Goal: Transaction & Acquisition: Purchase product/service

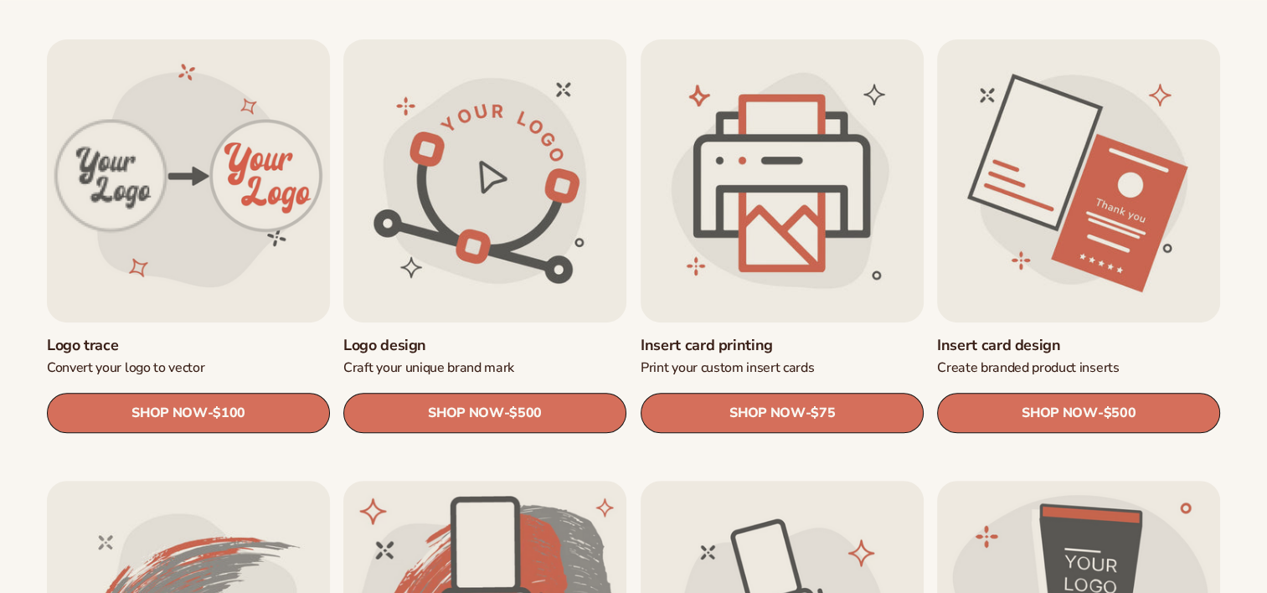
scroll to position [604, 0]
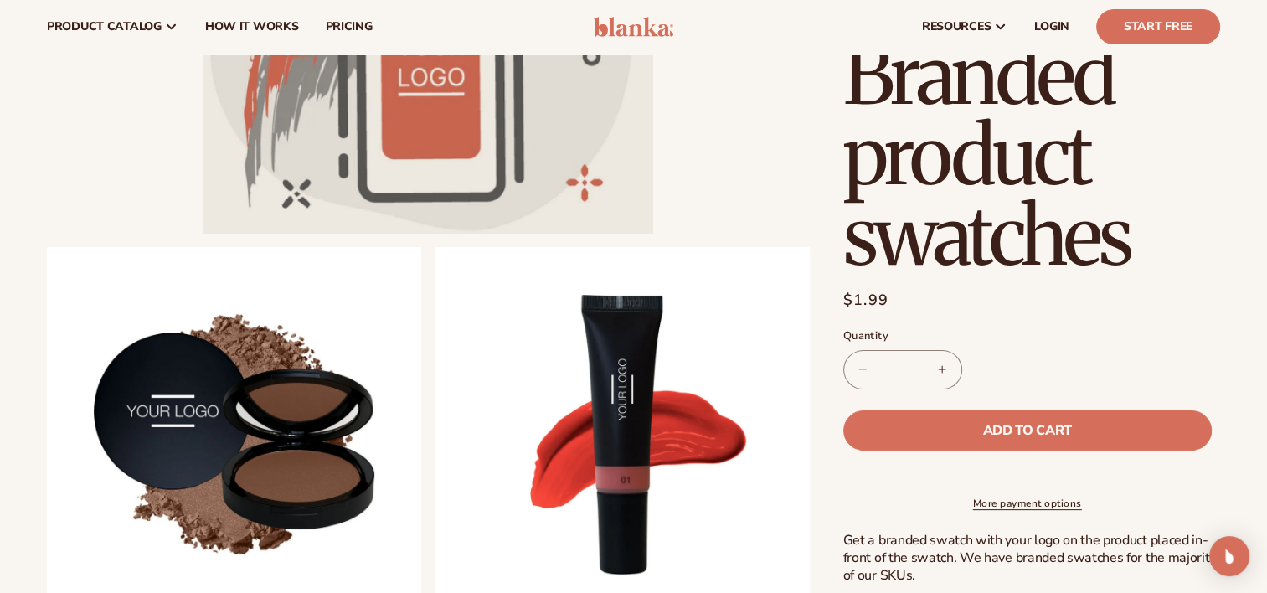
scroll to position [341, 0]
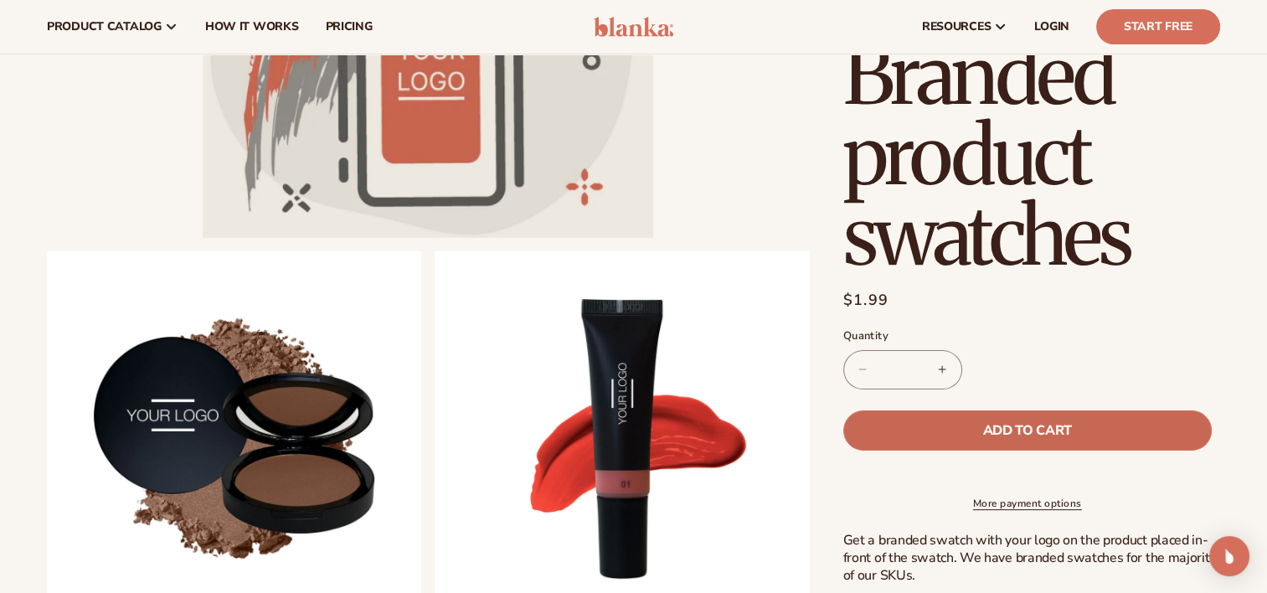
click at [988, 429] on span "Add to cart" at bounding box center [1026, 430] width 89 height 13
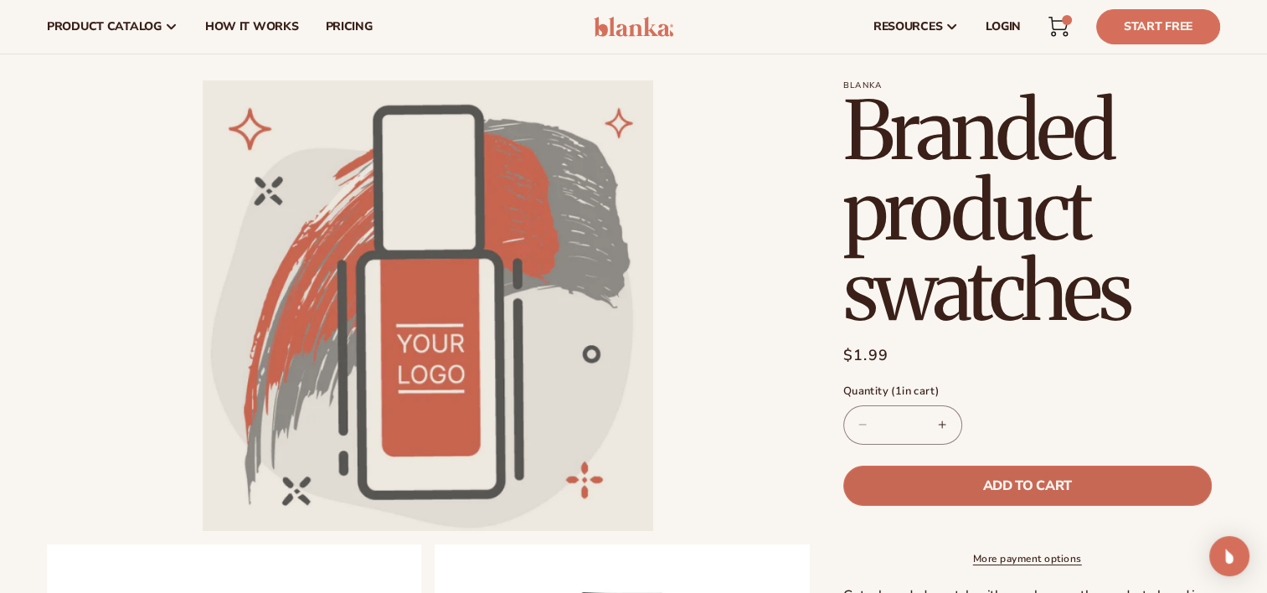
scroll to position [30, 0]
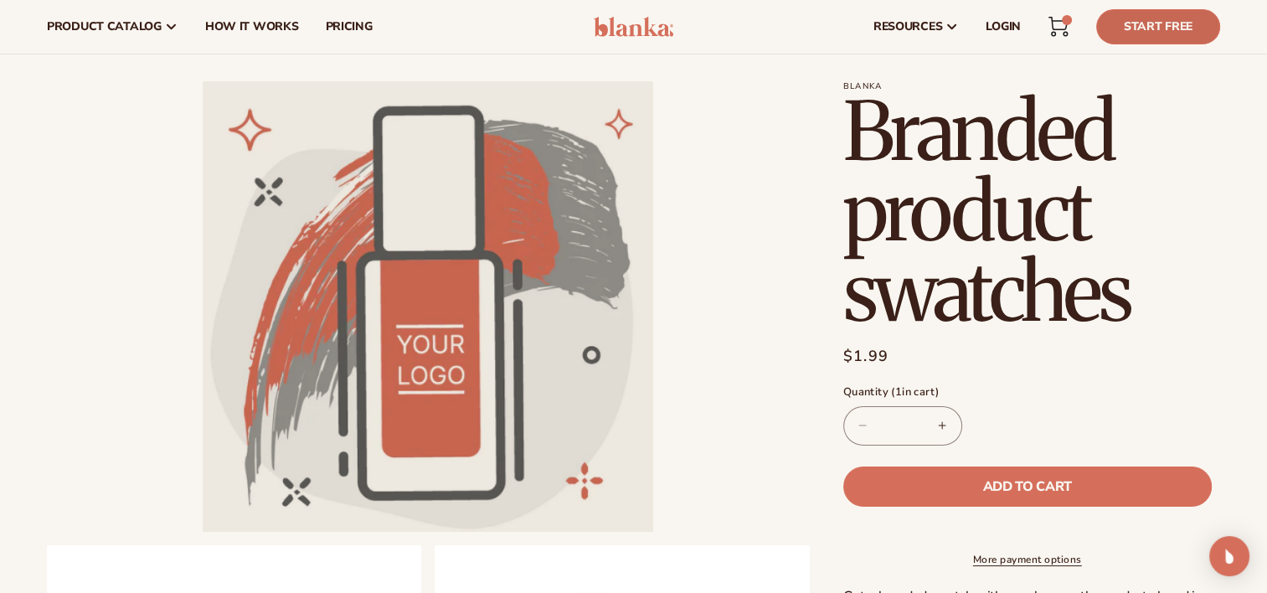
click at [1177, 30] on link "Start Free" at bounding box center [1158, 26] width 124 height 35
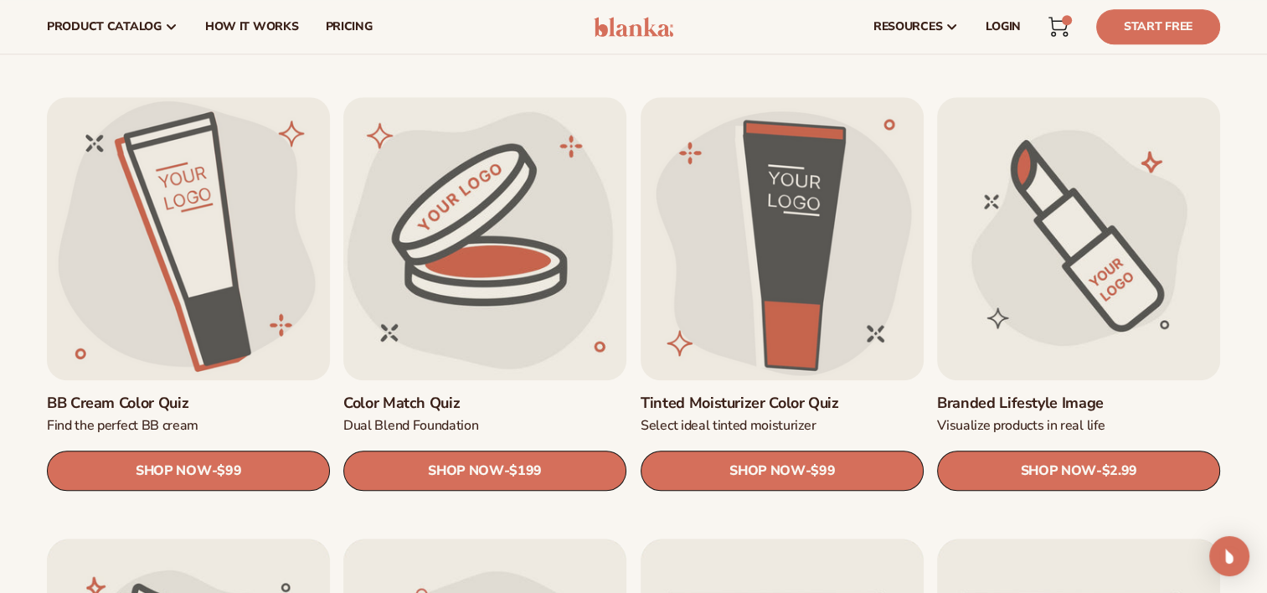
scroll to position [1370, 0]
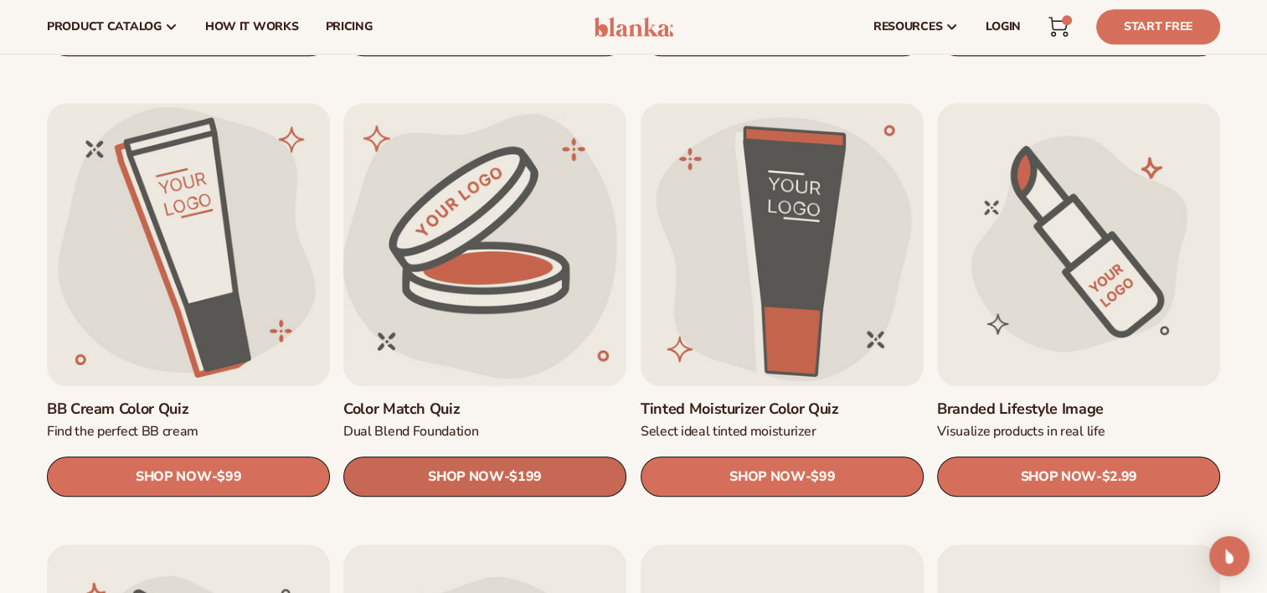
click at [567, 476] on link "SHOP NOW - Regular price $199 Sale price $199 Regular price Unit price / per" at bounding box center [484, 477] width 283 height 40
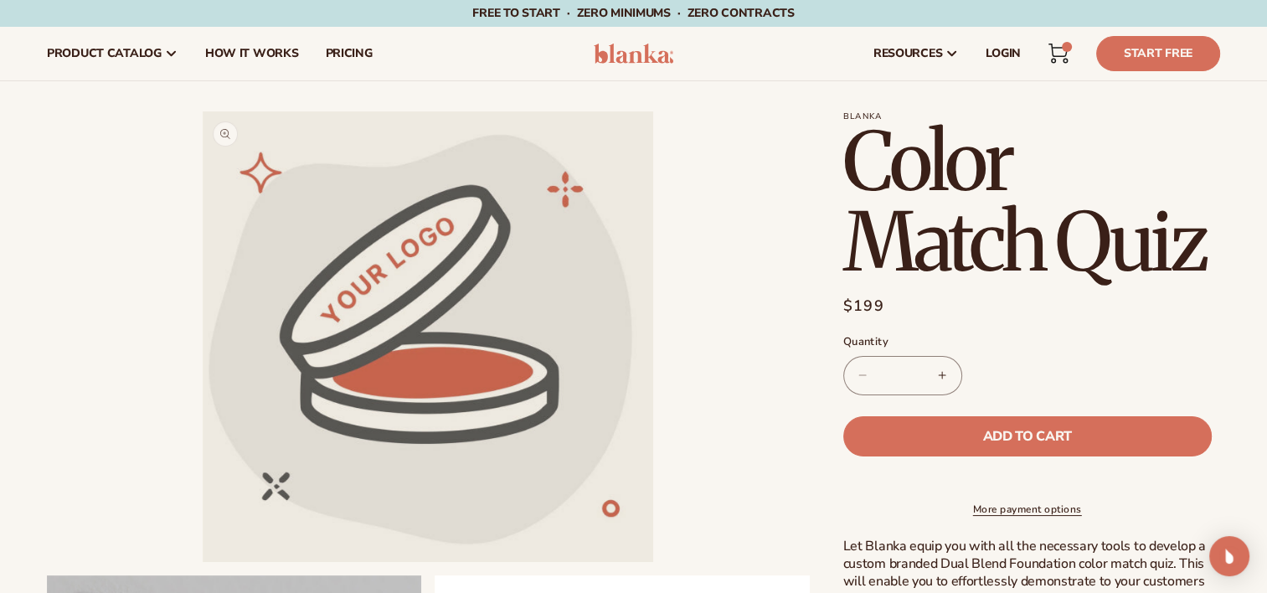
click at [203, 562] on button "Open media 1 in modal" at bounding box center [203, 562] width 0 height 0
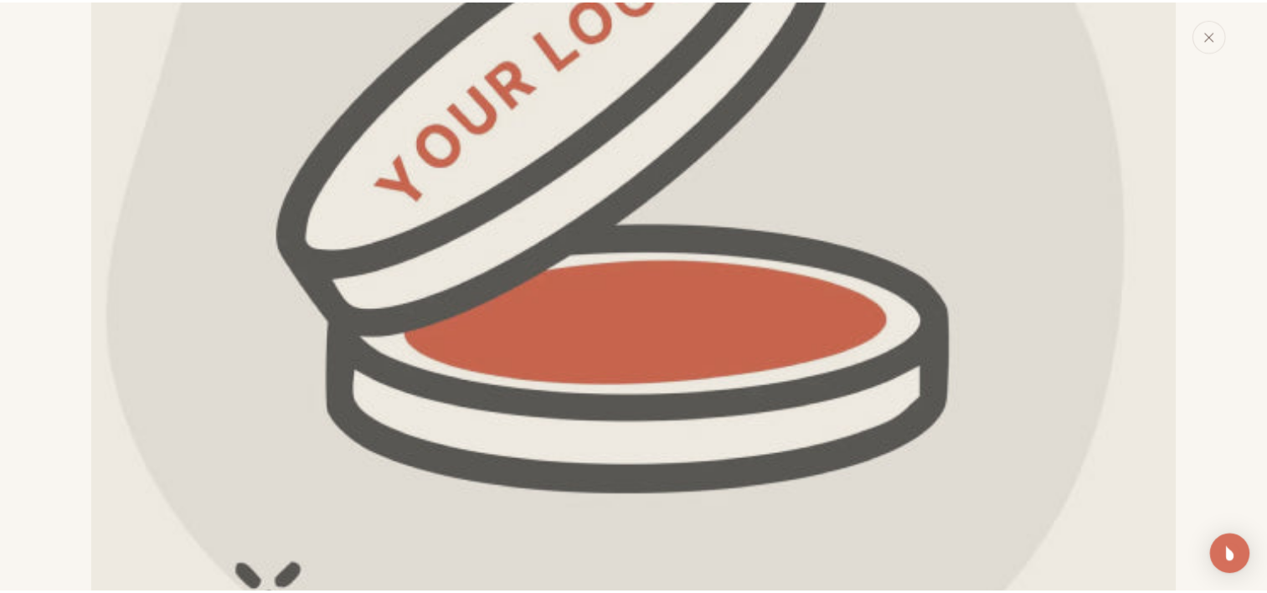
scroll to position [338, 0]
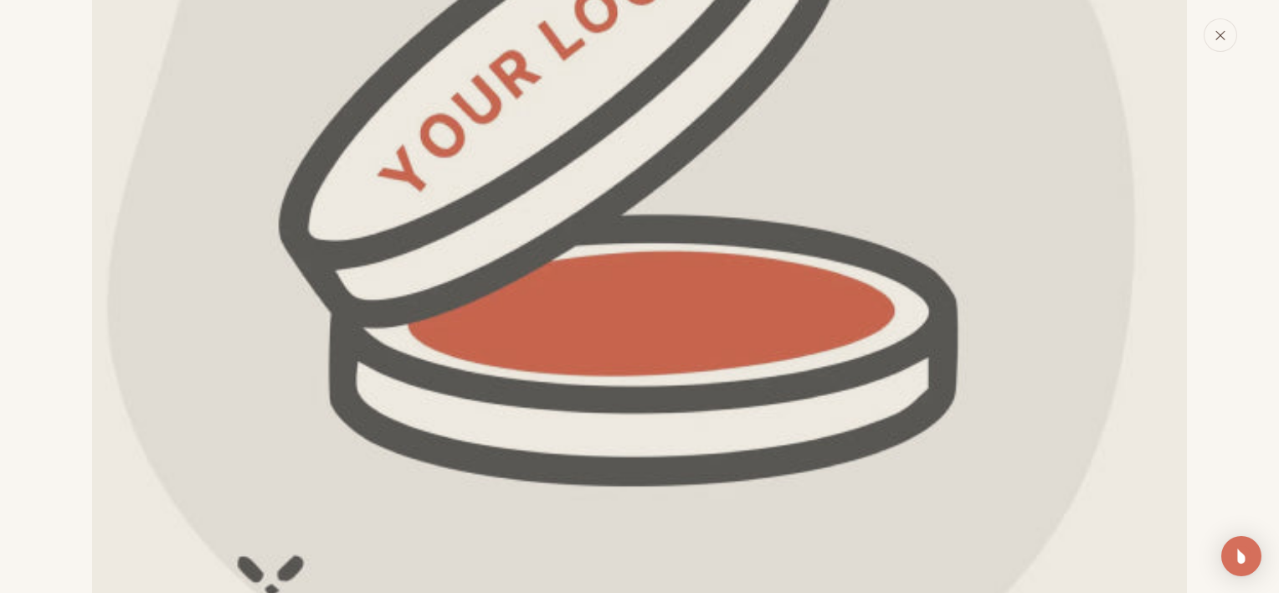
click at [1226, 48] on button "Close" at bounding box center [1220, 34] width 33 height 33
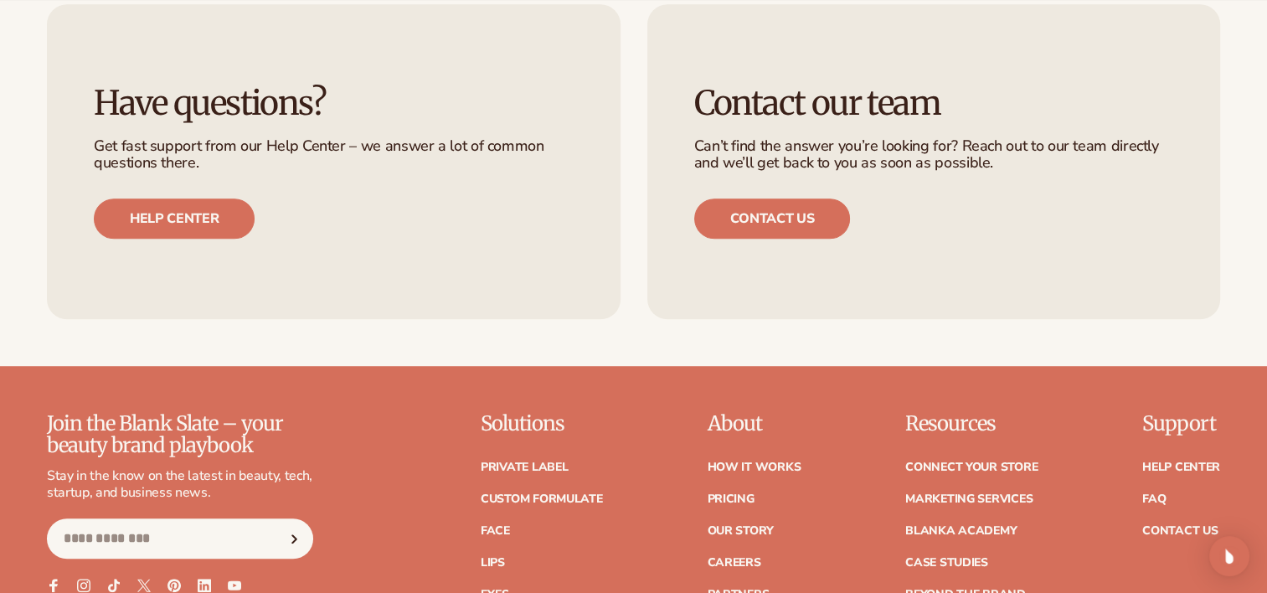
scroll to position [1041, 0]
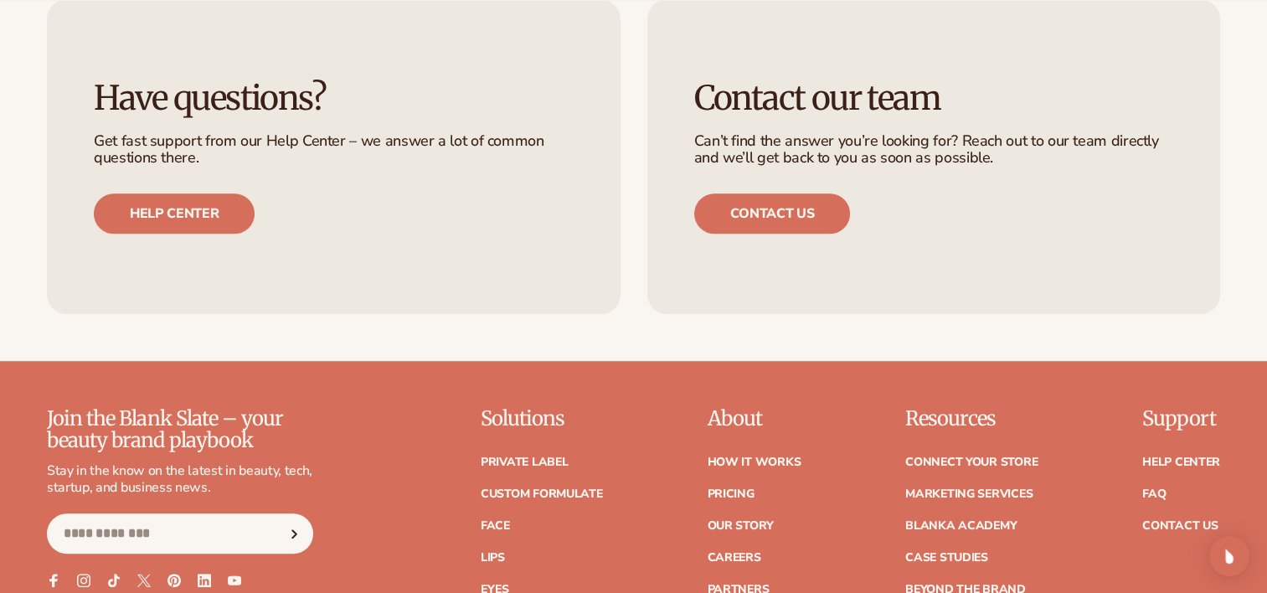
click at [589, 536] on ul "Private label Custom formulate Face Lips Eyes Skin Care" at bounding box center [542, 581] width 122 height 283
click at [613, 472] on div "Join the Blank Slate – your beauty brand playbook Stay in the know on the lates…" at bounding box center [633, 565] width 1173 height 315
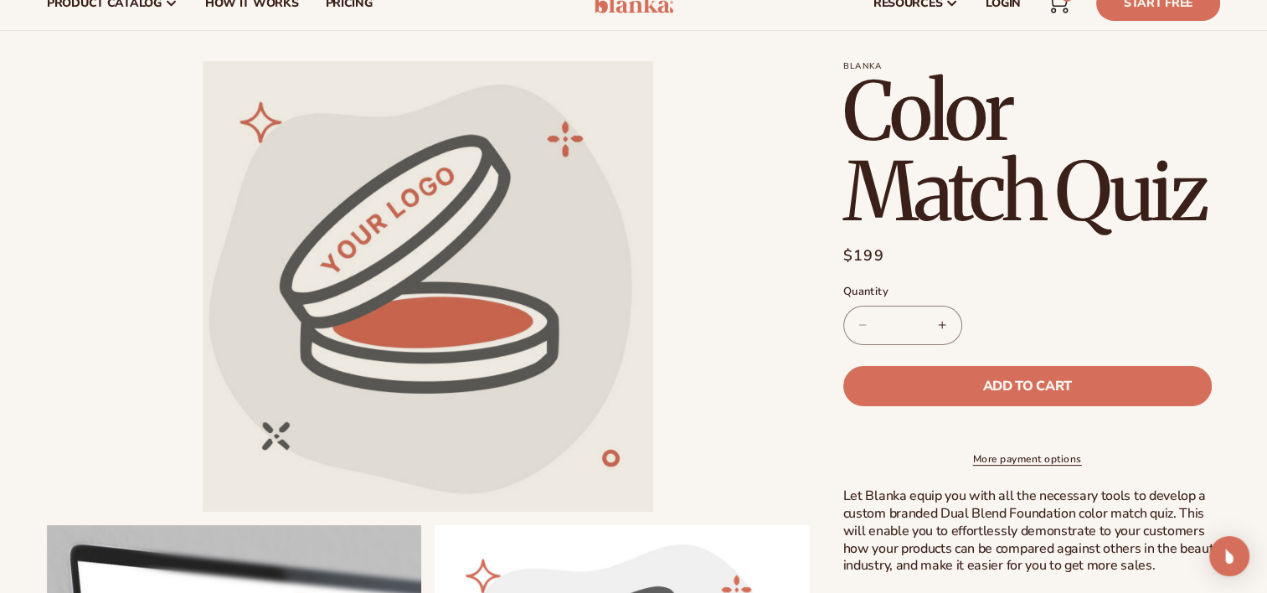
scroll to position [0, 0]
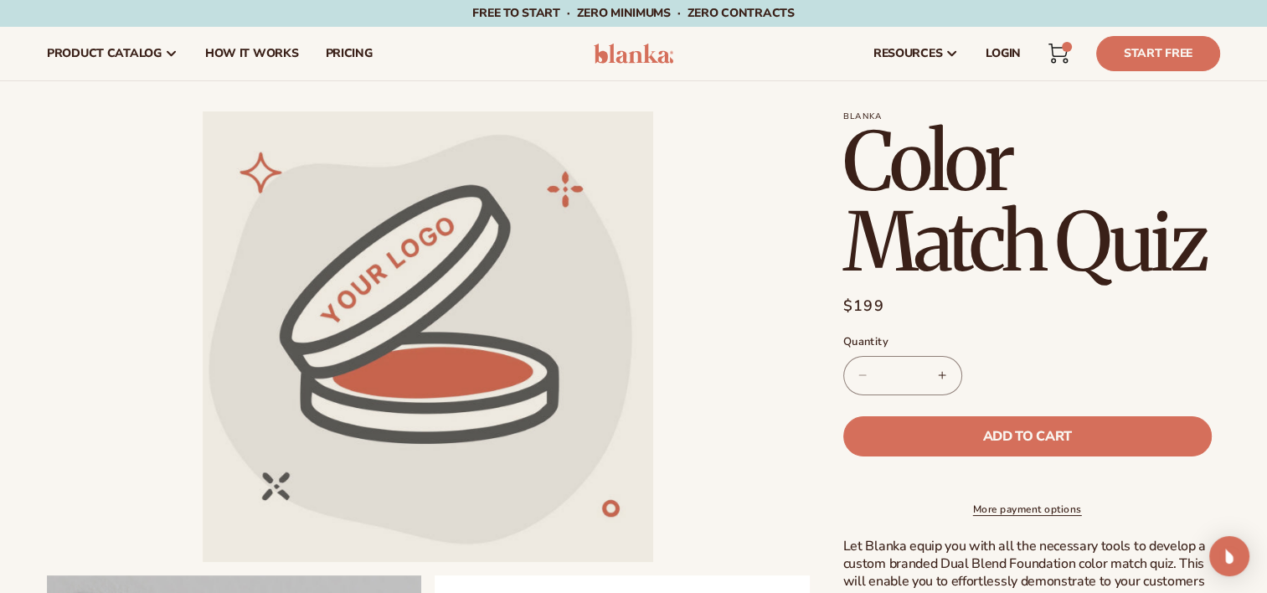
click at [1064, 54] on icon at bounding box center [1058, 54] width 20 height 20
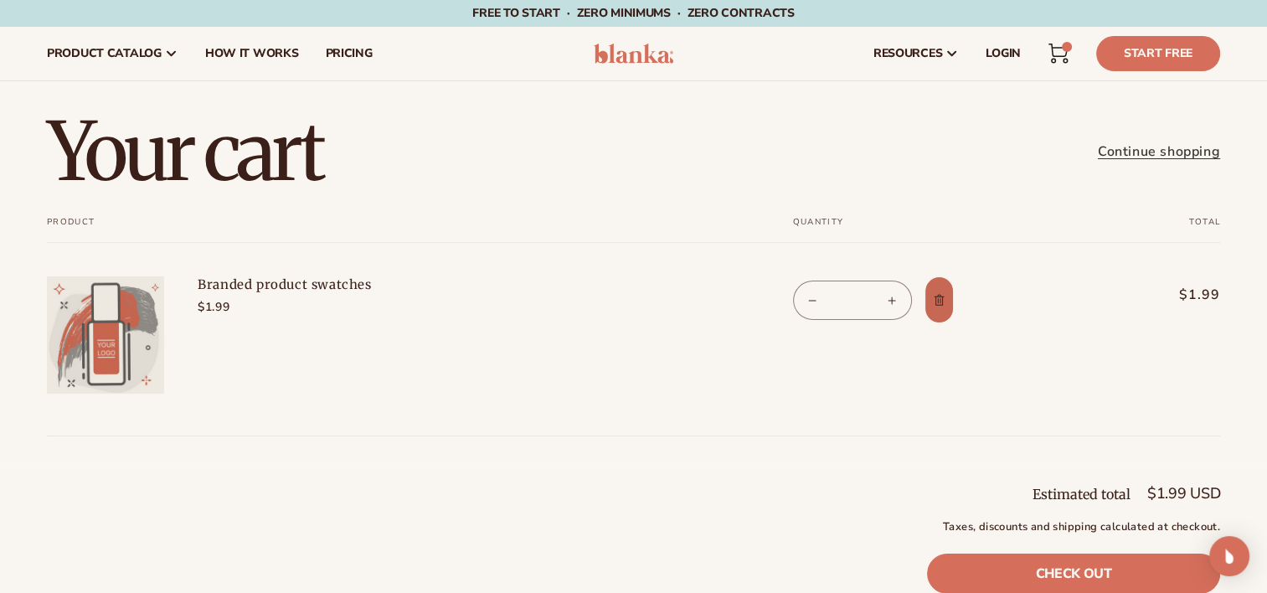
click at [943, 300] on icon "Remove Branded product swatches" at bounding box center [939, 300] width 13 height 13
